Goal: Task Accomplishment & Management: Use online tool/utility

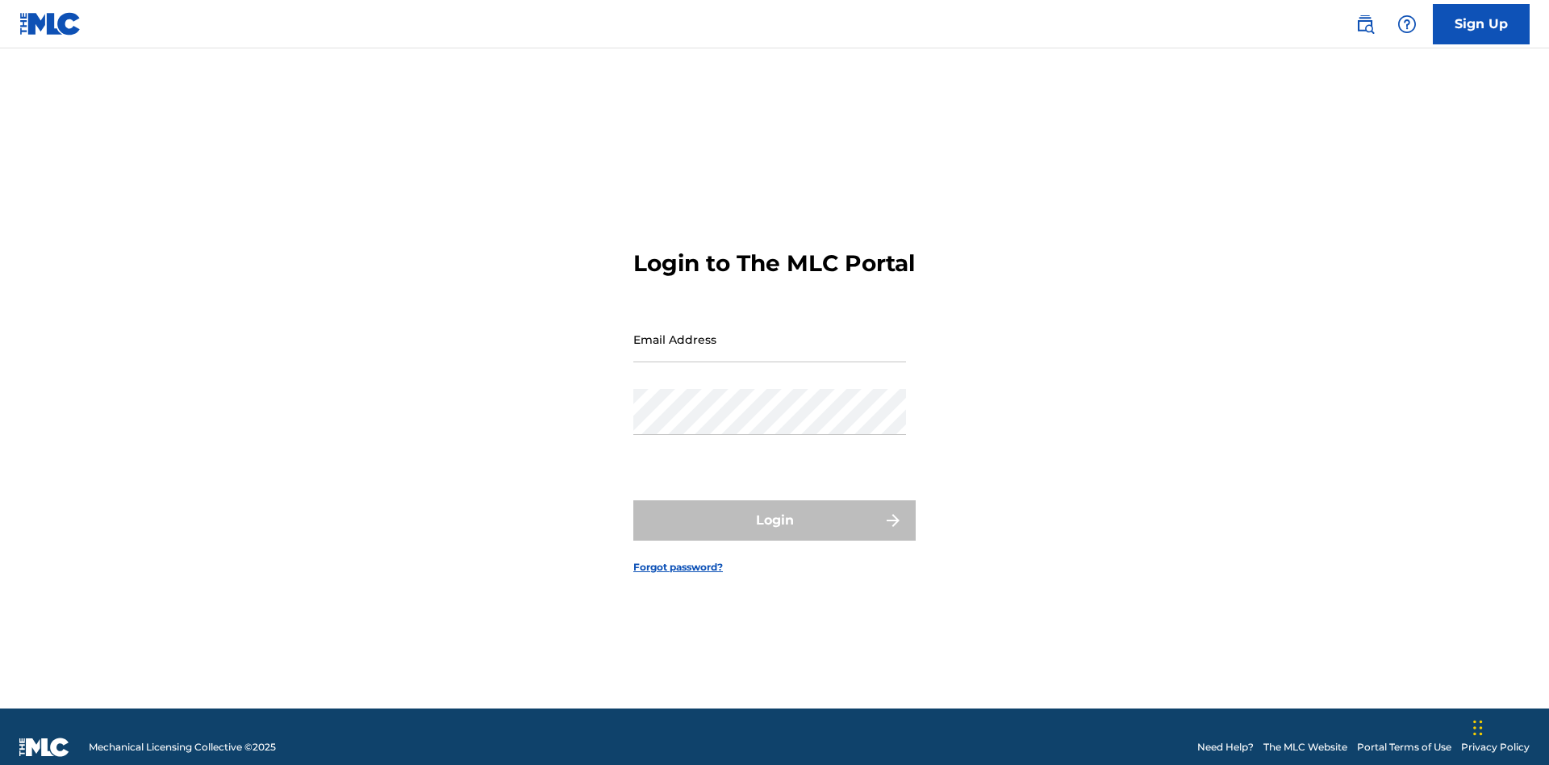
scroll to position [21, 0]
click at [770, 332] on input "Email Address" at bounding box center [769, 339] width 273 height 46
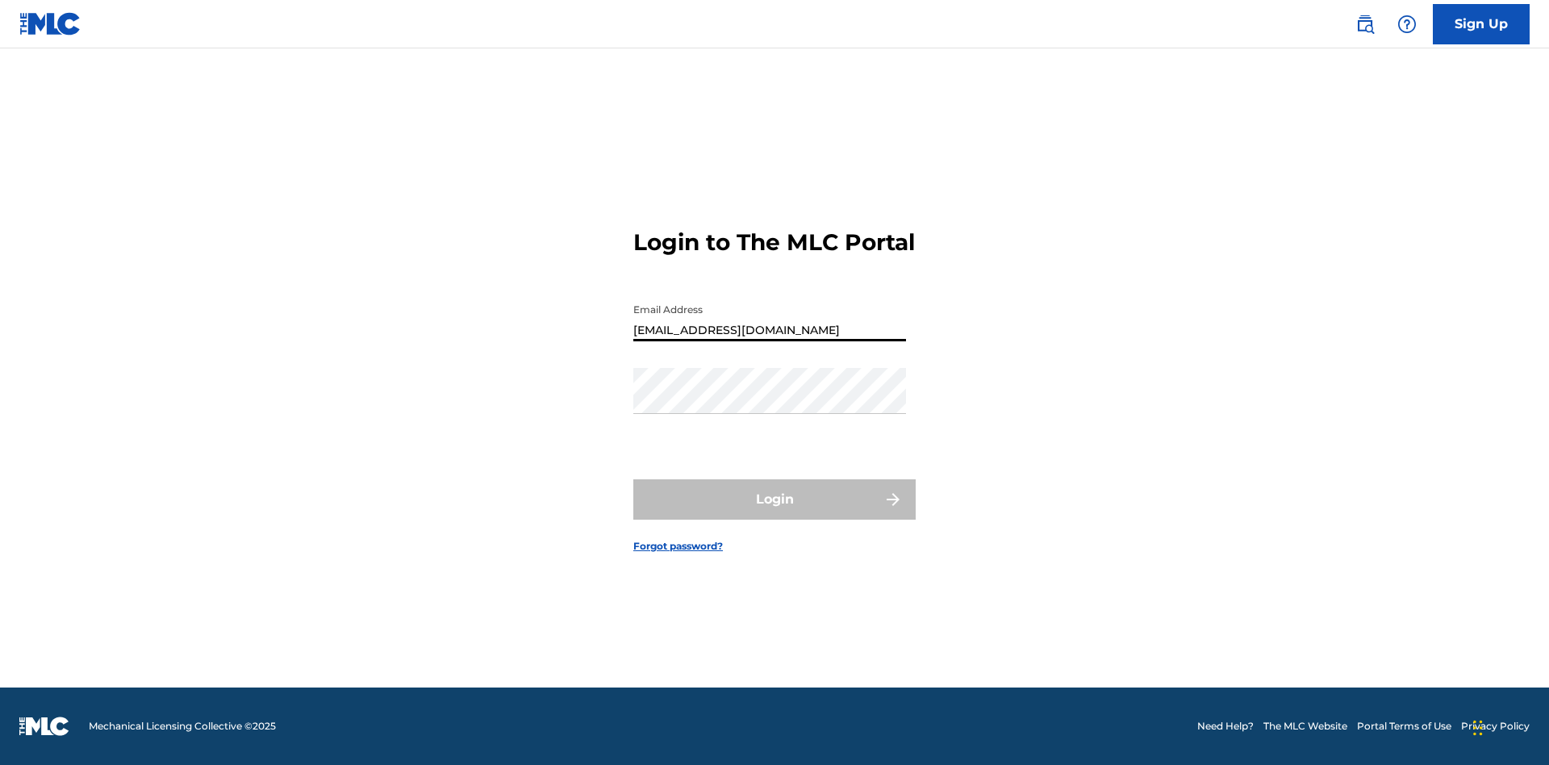
type input "Duke.McTesterson@gmail.com"
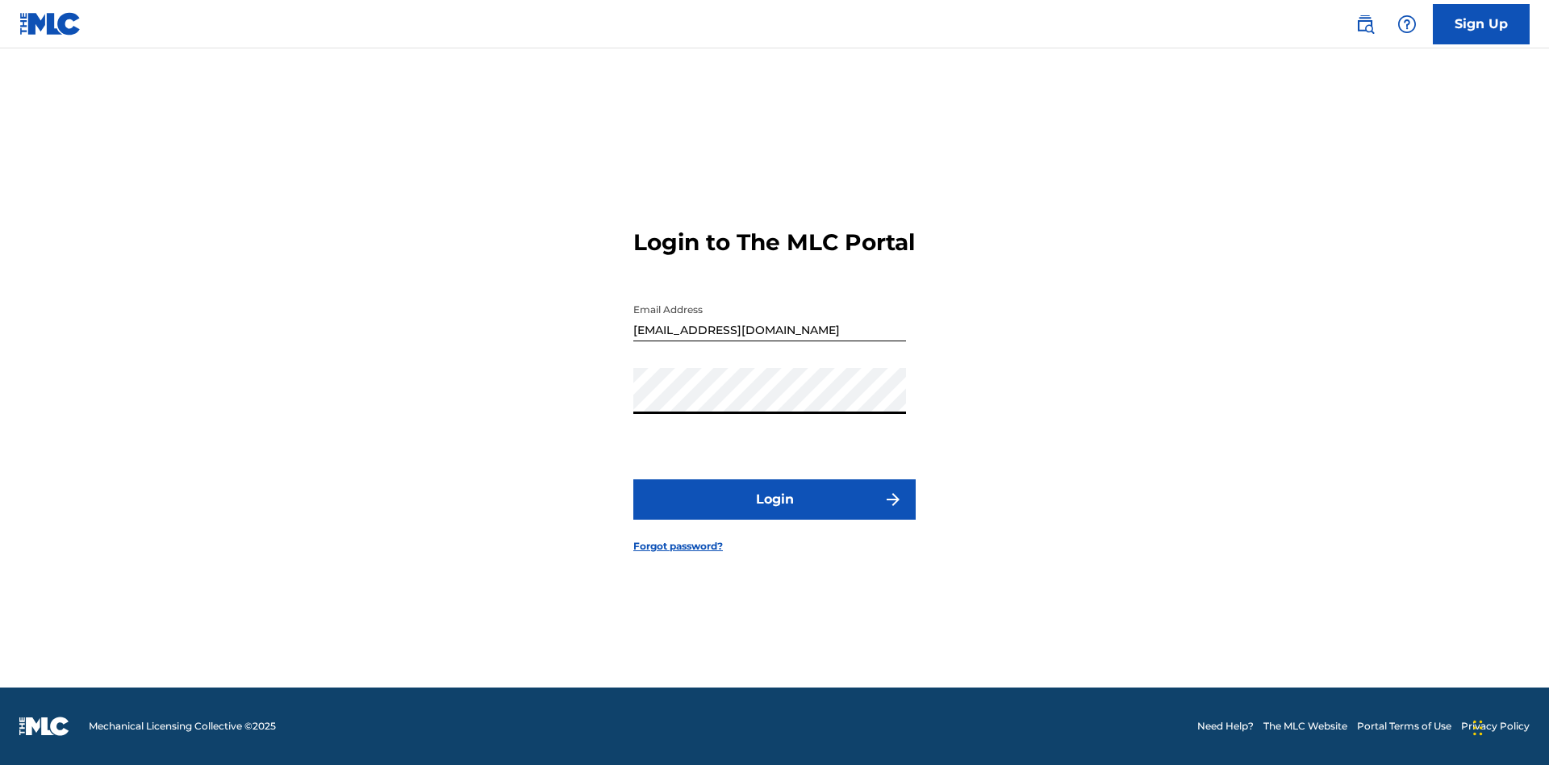
click at [775, 513] on button "Login" at bounding box center [774, 499] width 282 height 40
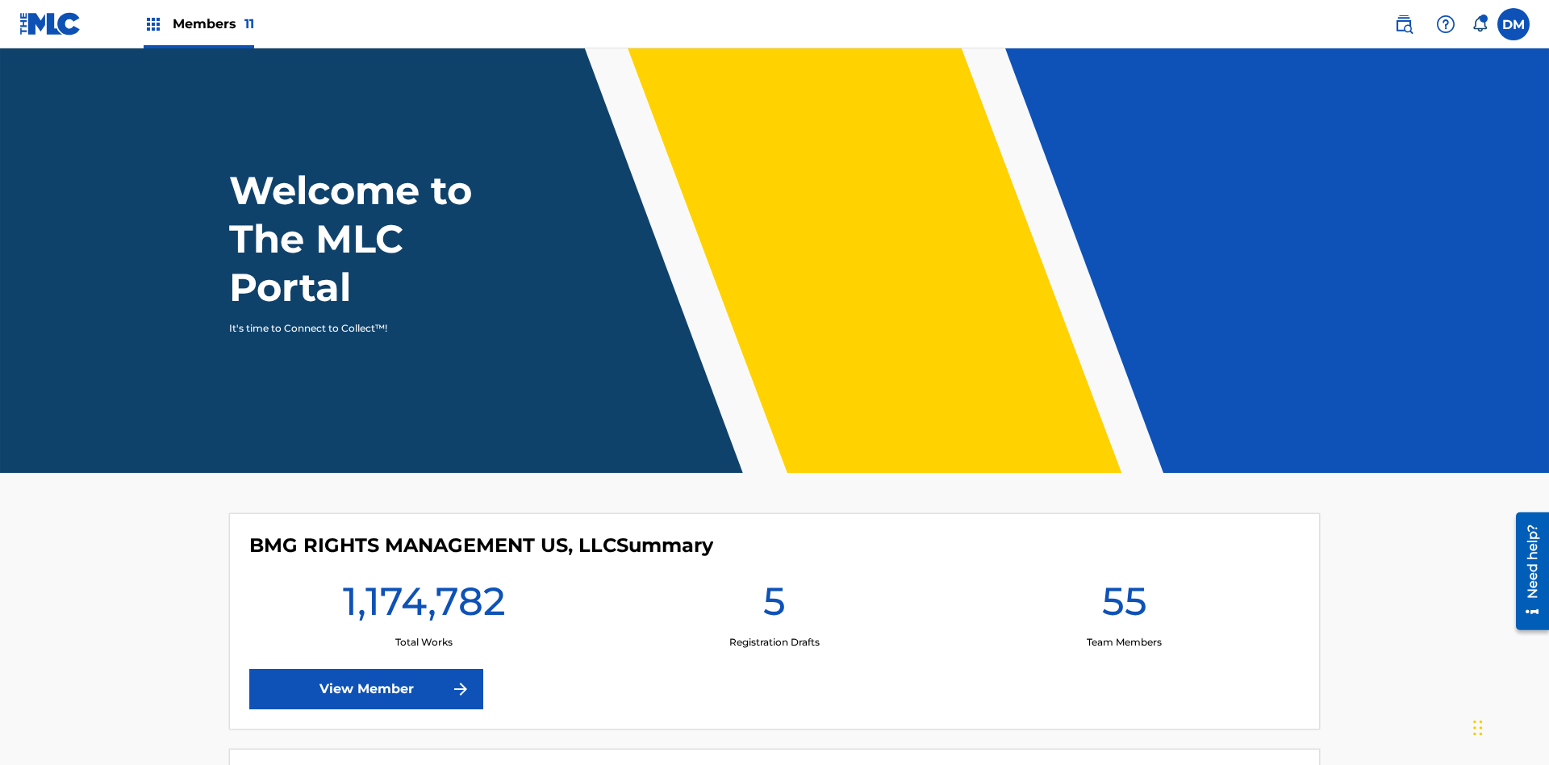
scroll to position [69, 0]
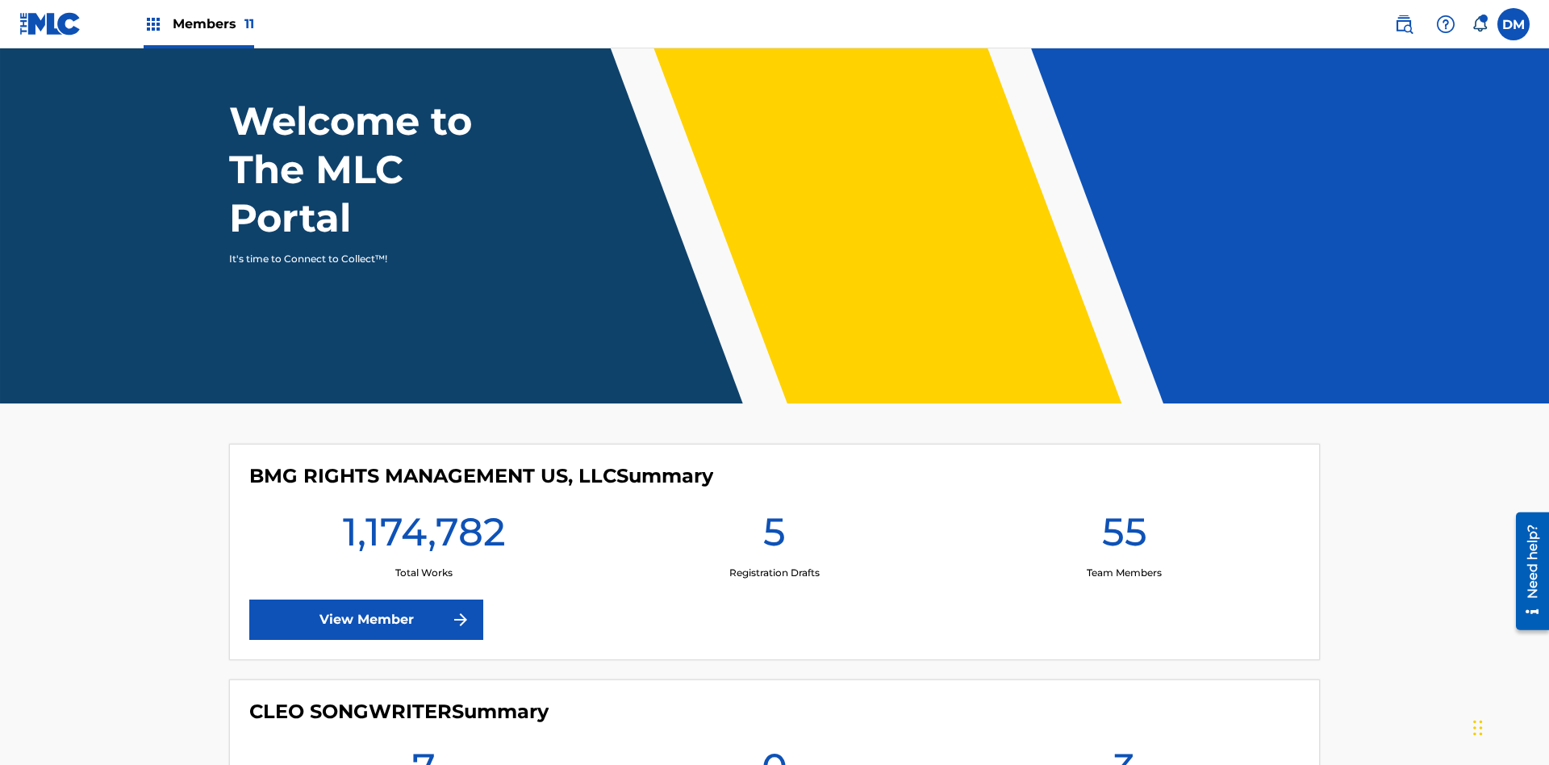
click at [199, 23] on span "Members 11" at bounding box center [214, 24] width 82 height 19
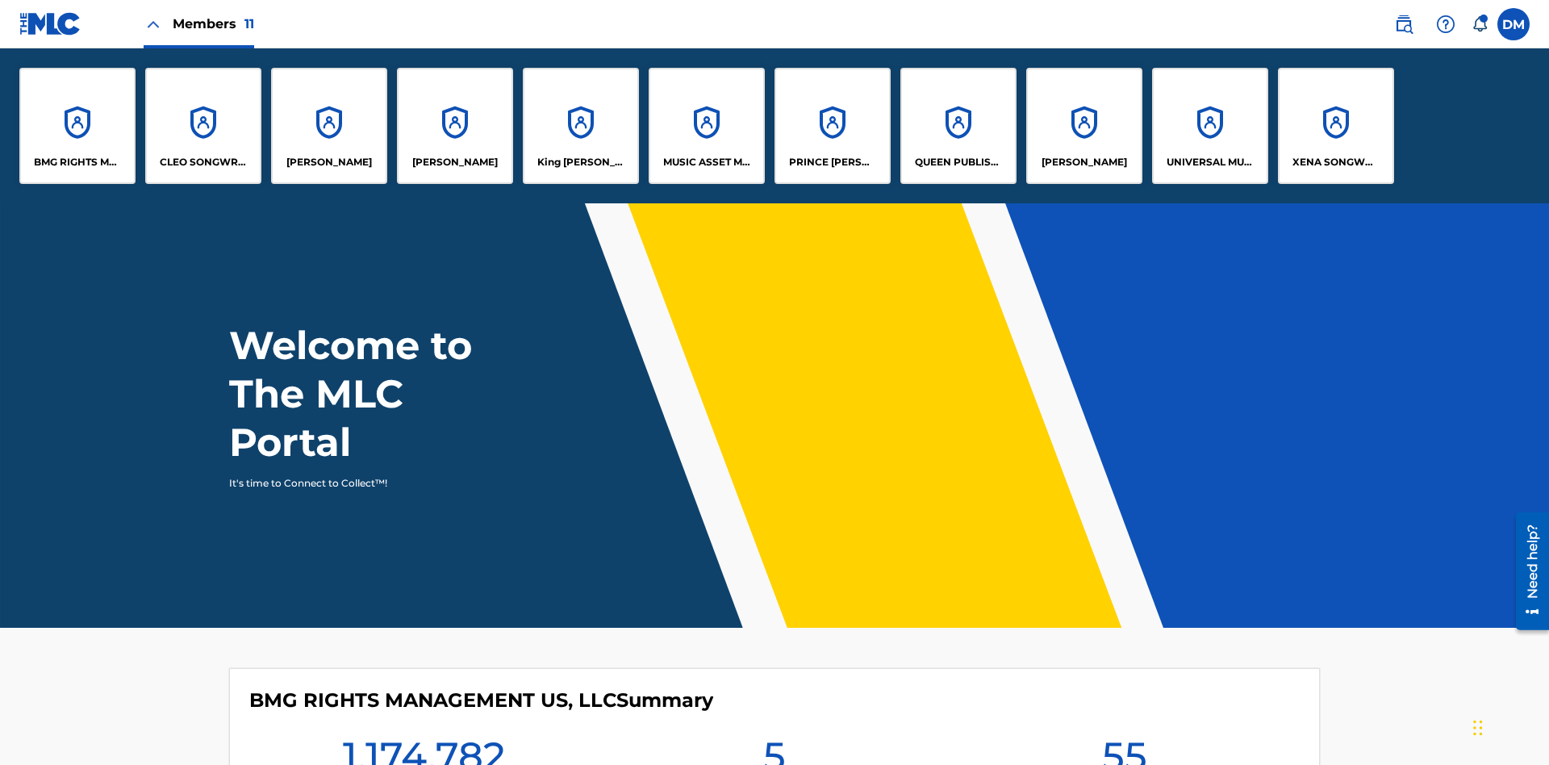
click at [77, 162] on p "BMG RIGHTS MANAGEMENT US, LLC" at bounding box center [78, 162] width 88 height 15
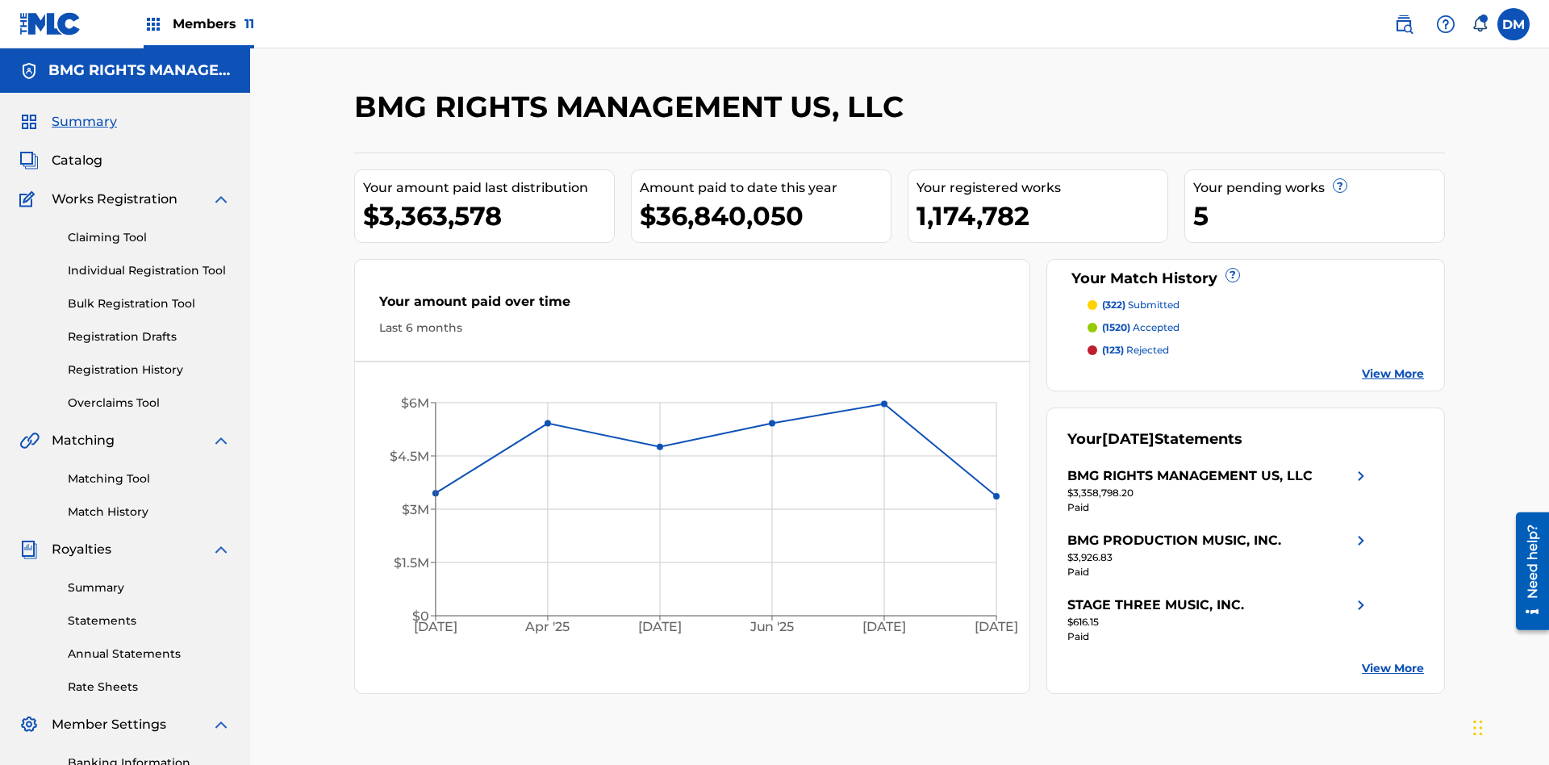
click at [149, 395] on link "Overclaims Tool" at bounding box center [149, 403] width 163 height 17
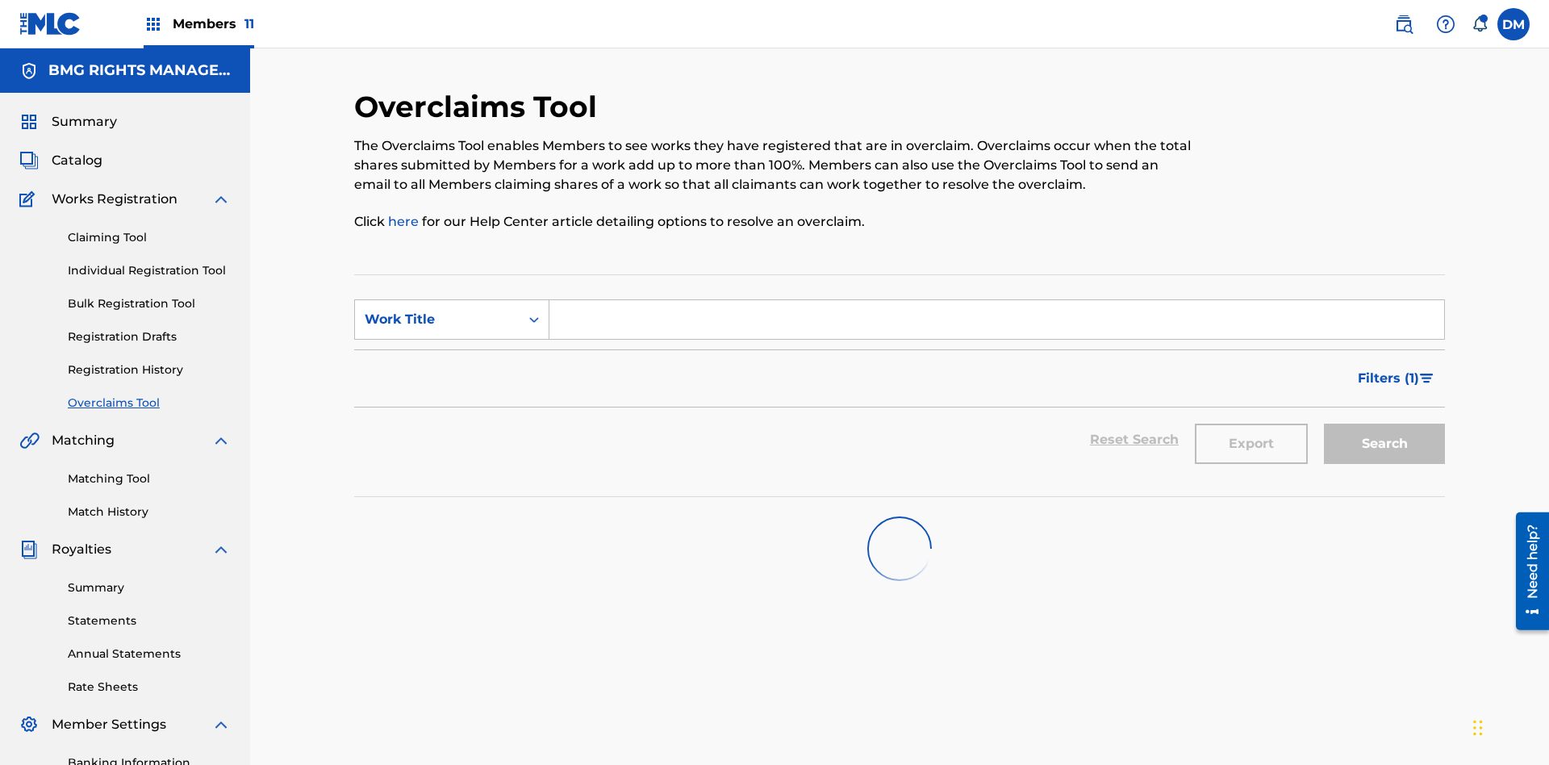
click at [1388, 369] on span "Filters ( 1 )" at bounding box center [1388, 378] width 61 height 19
click at [0, 0] on div "Search Form" at bounding box center [0, 0] width 0 height 0
click at [0, 0] on button "Apply Filters" at bounding box center [0, 0] width 0 height 0
